Goal: Transaction & Acquisition: Purchase product/service

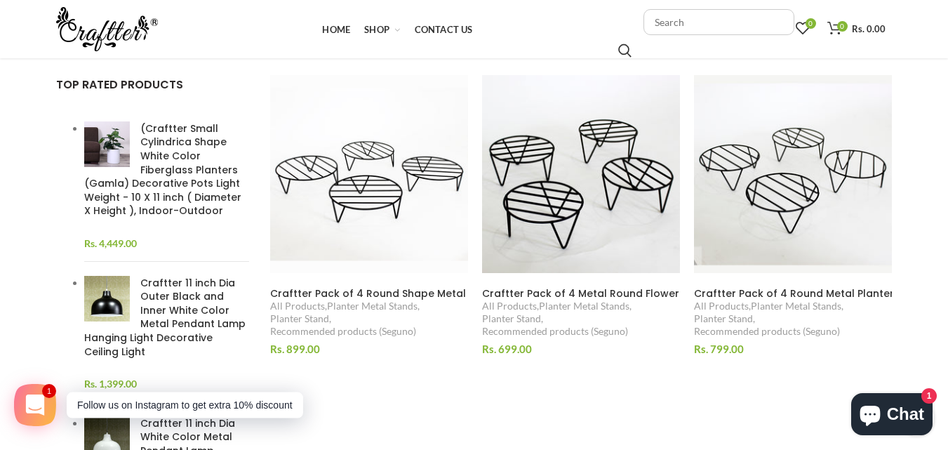
scroll to position [281, 0]
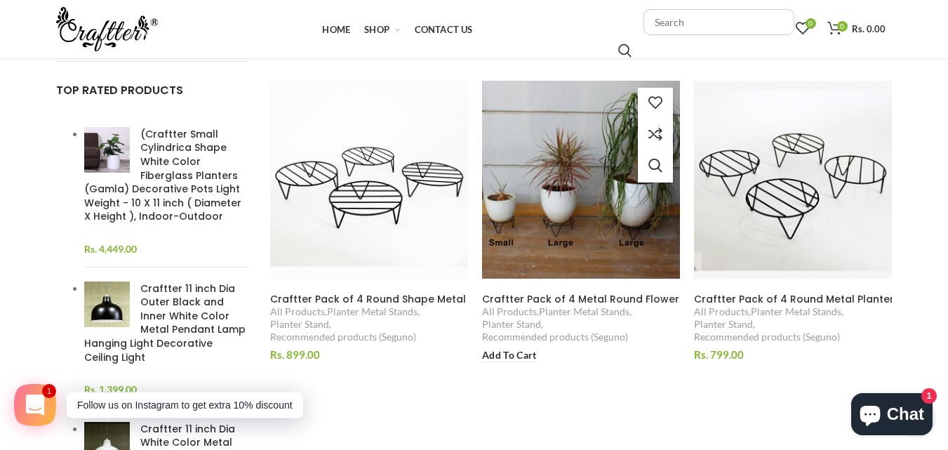
click at [562, 242] on img at bounding box center [581, 180] width 216 height 216
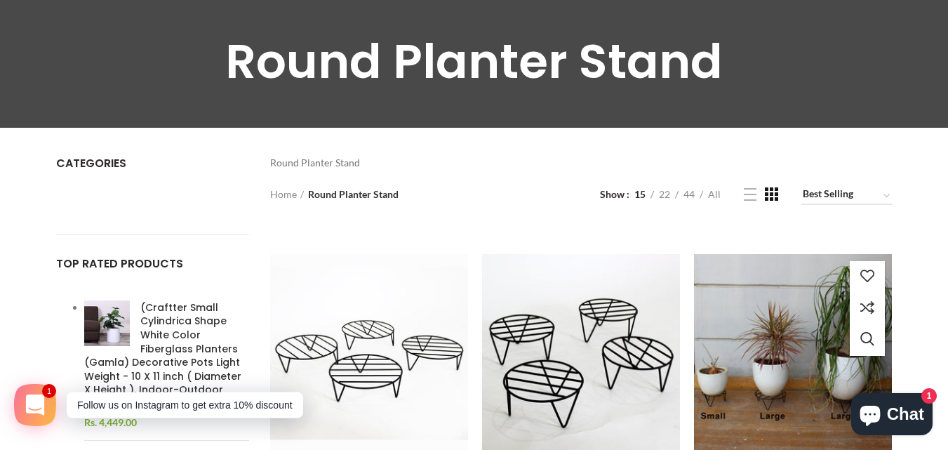
scroll to position [211, 0]
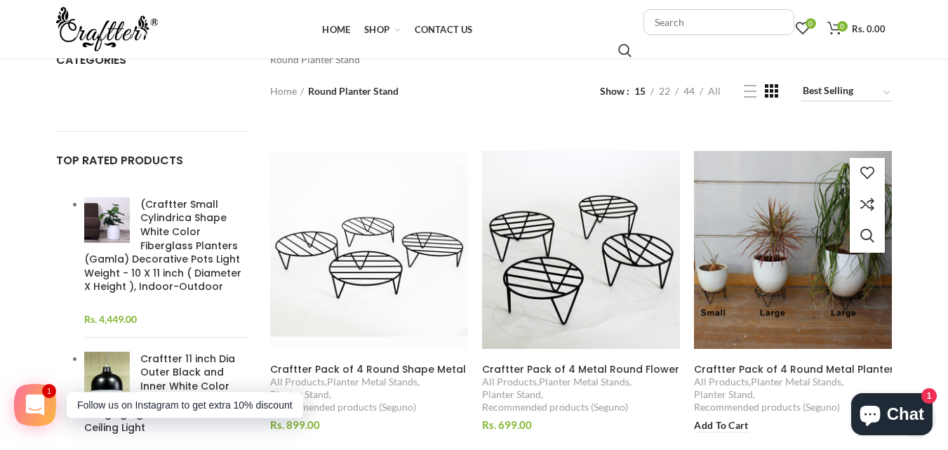
click at [857, 292] on img at bounding box center [794, 250] width 216 height 216
